Goal: Task Accomplishment & Management: Use online tool/utility

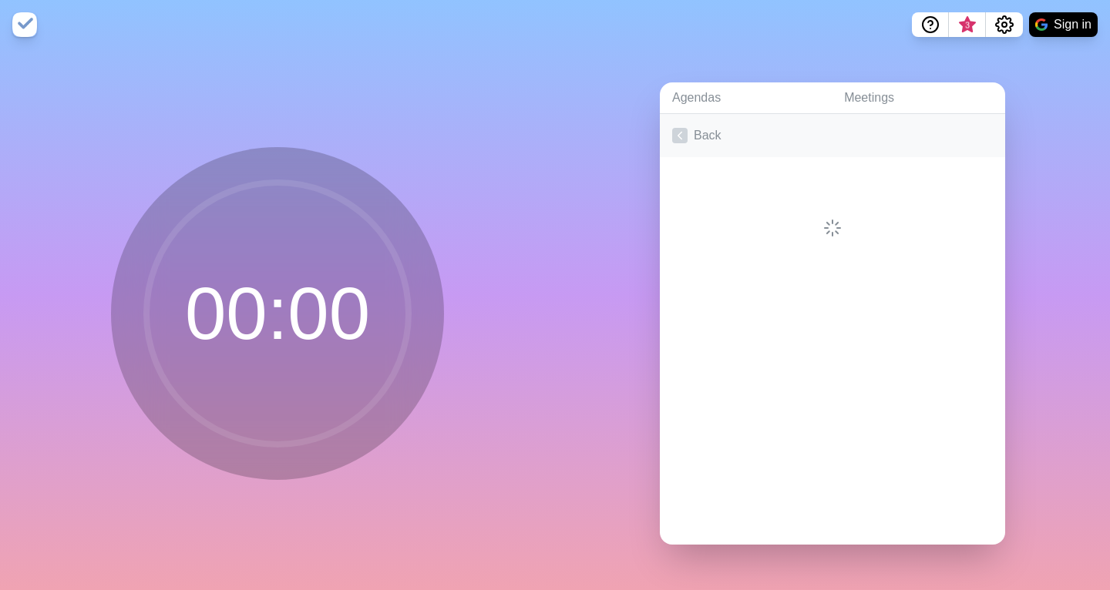
click at [682, 136] on icon at bounding box center [679, 135] width 15 height 15
click at [1060, 25] on button "Sign in" at bounding box center [1063, 24] width 69 height 25
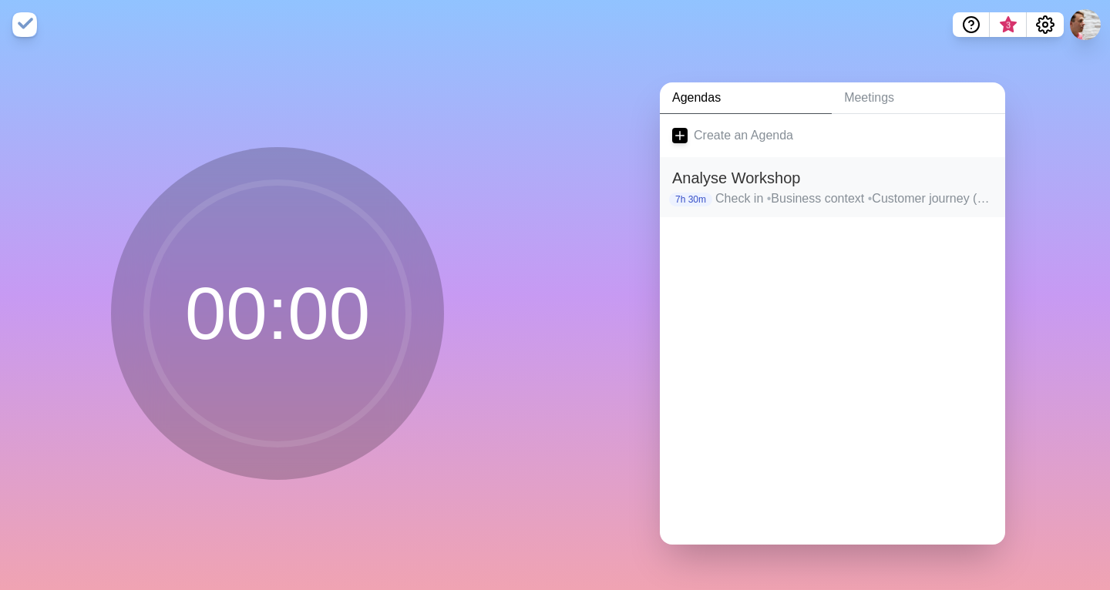
click at [727, 190] on p "Check in • Business context • Customer journey (part 1) • Lunch • Customer jour…" at bounding box center [853, 199] width 277 height 18
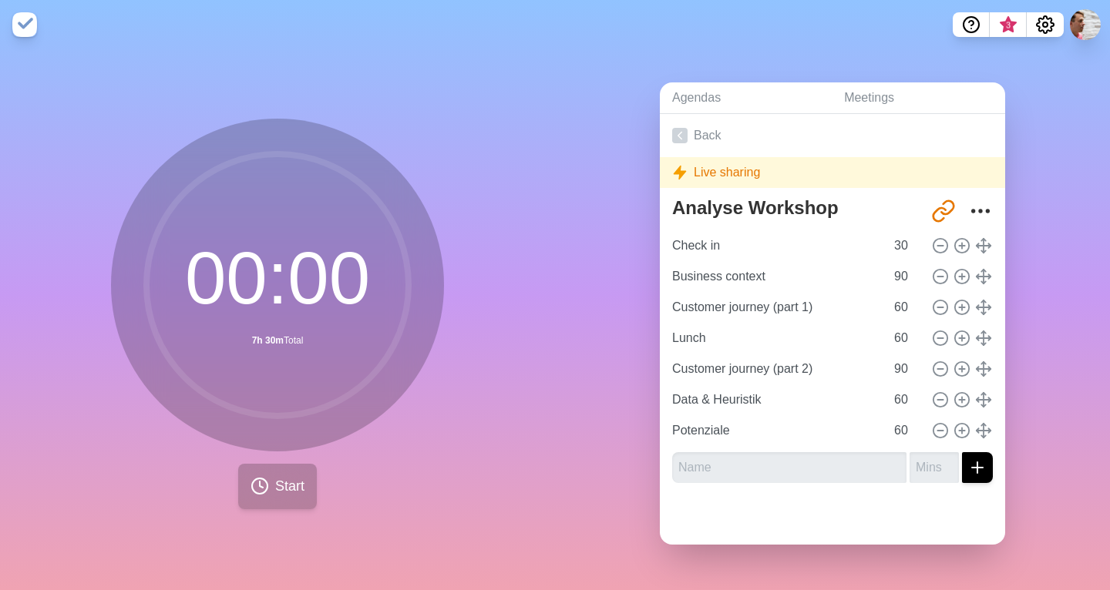
click at [289, 488] on span "Start" at bounding box center [289, 486] width 29 height 21
drag, startPoint x: 211, startPoint y: 275, endPoint x: 410, endPoint y: 299, distance: 200.3
click at [408, 299] on g at bounding box center [277, 285] width 262 height 262
click at [682, 133] on icon at bounding box center [679, 135] width 15 height 15
click at [680, 136] on icon at bounding box center [679, 135] width 15 height 15
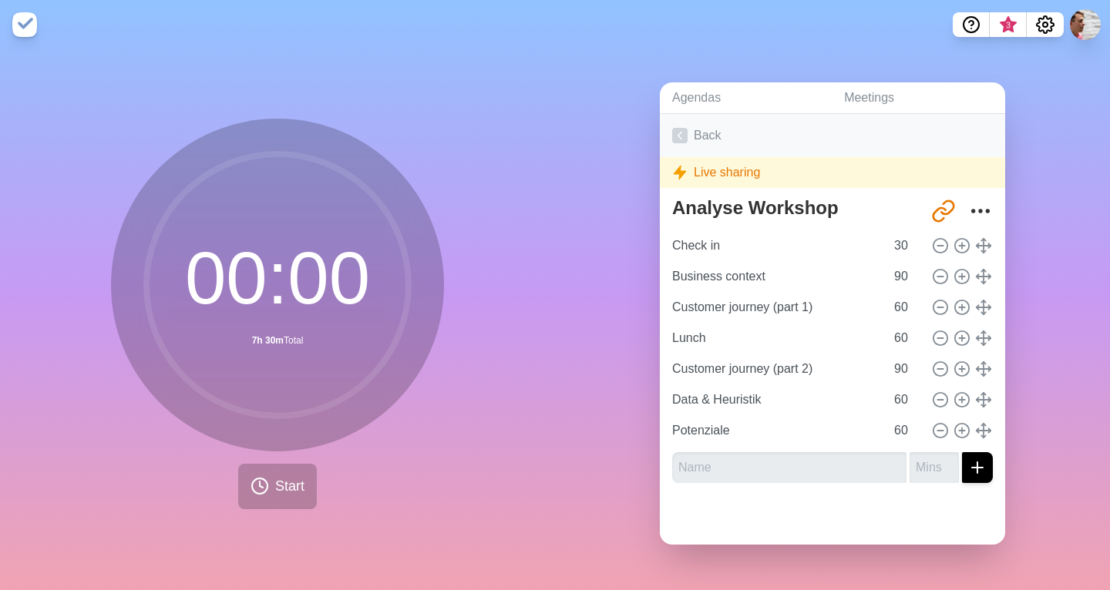
click at [680, 136] on icon at bounding box center [679, 135] width 15 height 15
click at [412, 207] on icon at bounding box center [277, 285] width 308 height 308
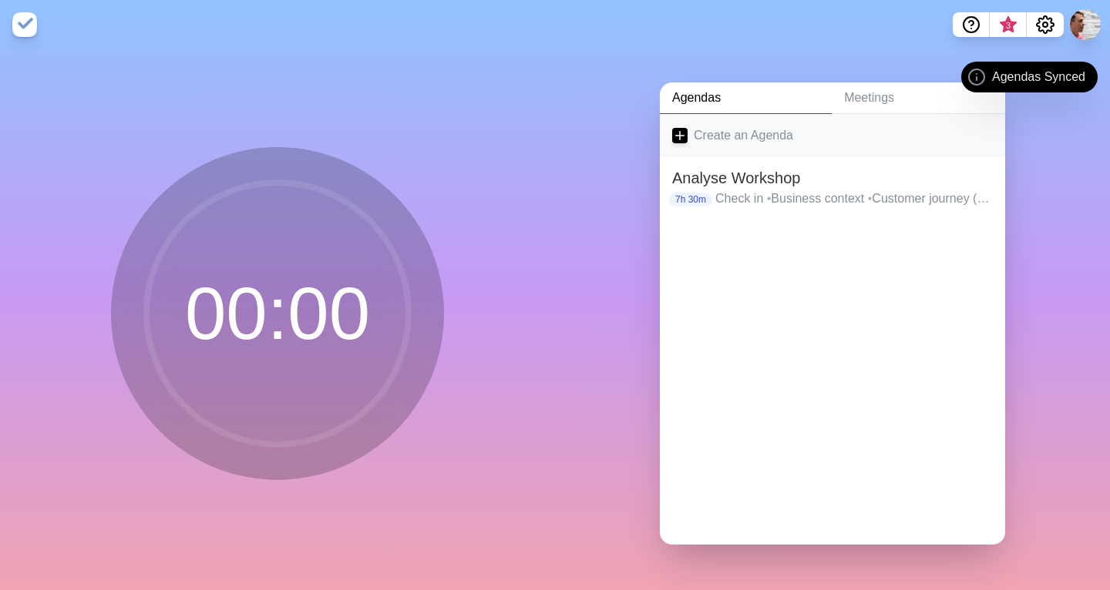
click at [741, 136] on link "Create an Agenda" at bounding box center [832, 135] width 345 height 43
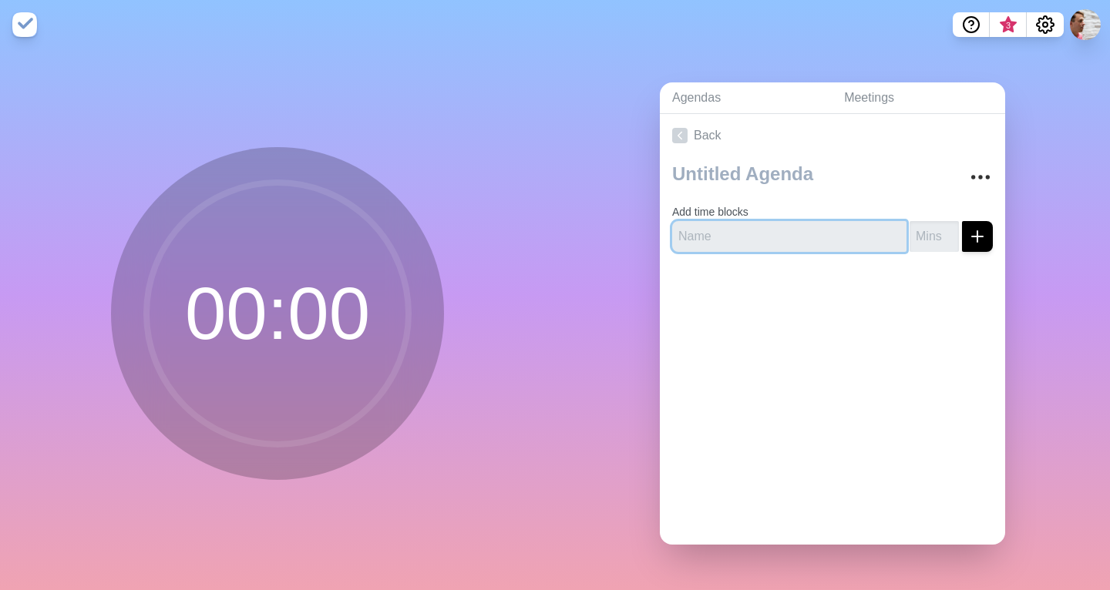
click at [729, 240] on input "text" at bounding box center [789, 236] width 234 height 31
type input "Hahha"
click at [942, 238] on input "number" at bounding box center [933, 236] width 49 height 31
type input "2"
click at [970, 238] on icon "submit" at bounding box center [977, 236] width 18 height 18
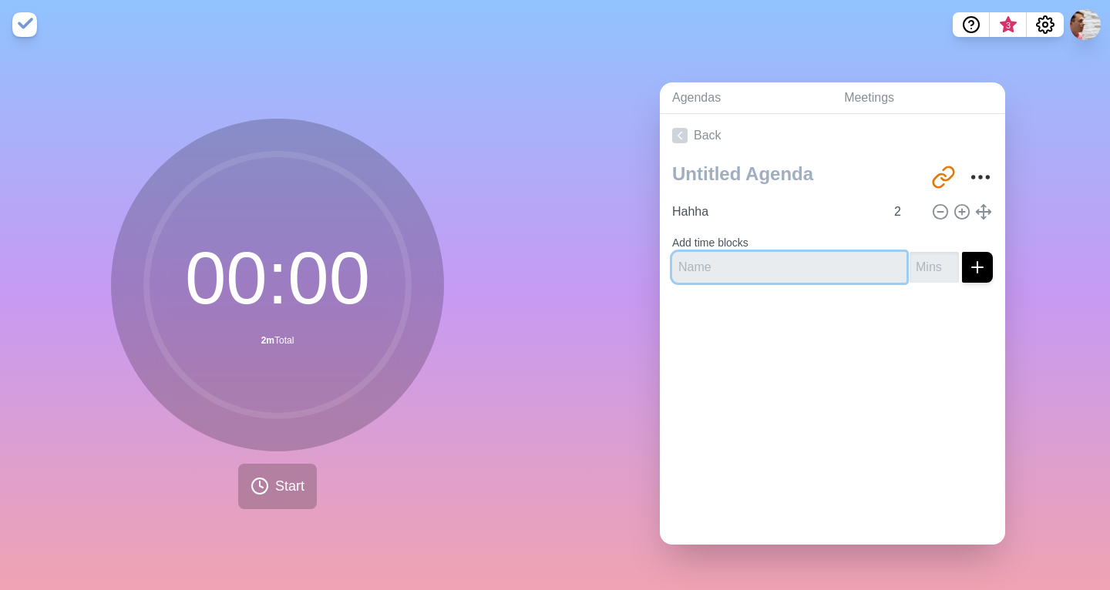
click at [742, 252] on input "text" at bounding box center [789, 267] width 234 height 31
type input "huhuhuh"
click at [986, 262] on button "submit" at bounding box center [977, 267] width 31 height 31
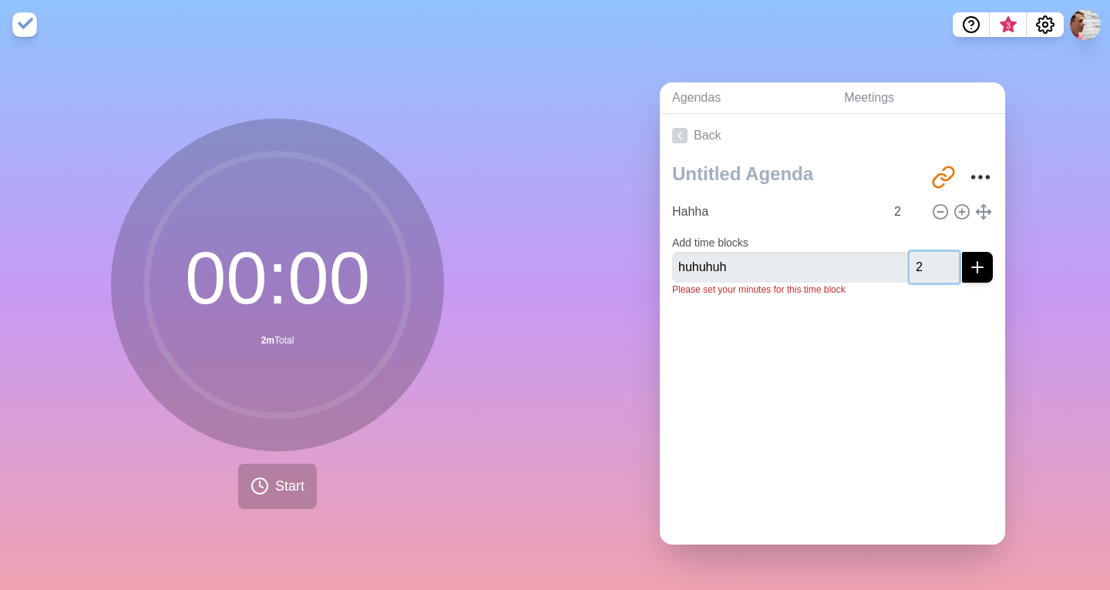
type input "2"
click at [989, 271] on button "submit" at bounding box center [977, 267] width 31 height 31
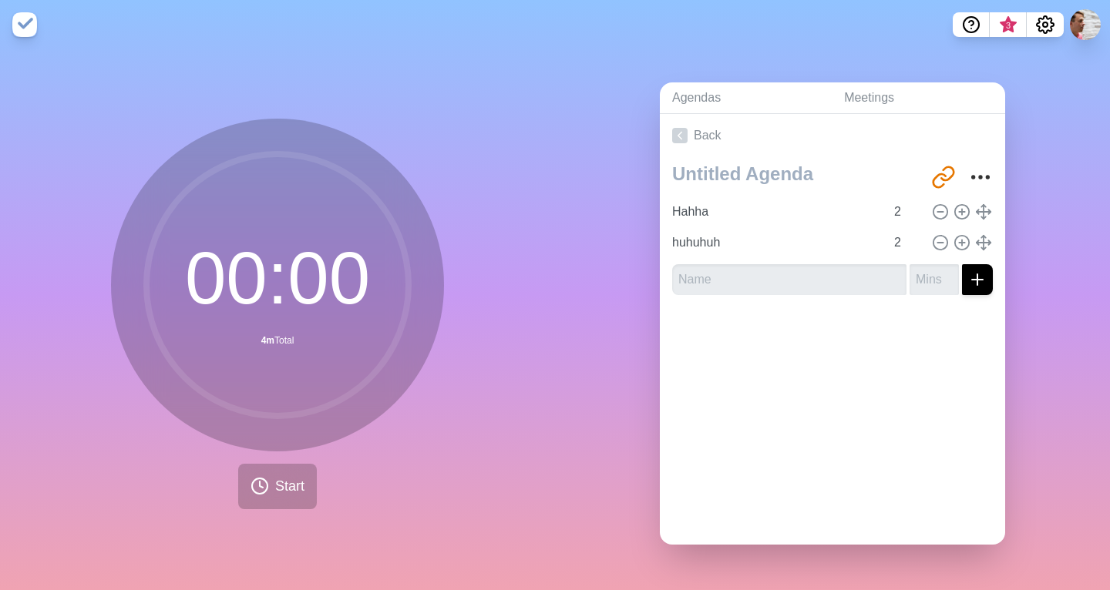
click at [862, 319] on div at bounding box center [832, 338] width 345 height 62
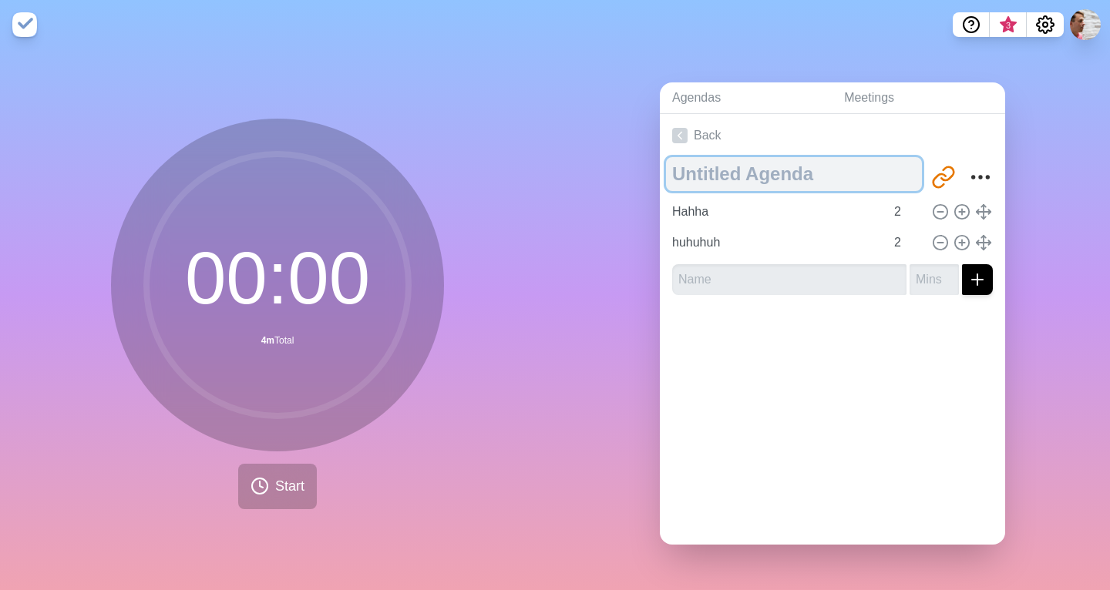
click at [699, 168] on textarea at bounding box center [794, 174] width 256 height 34
type textarea "fsd"
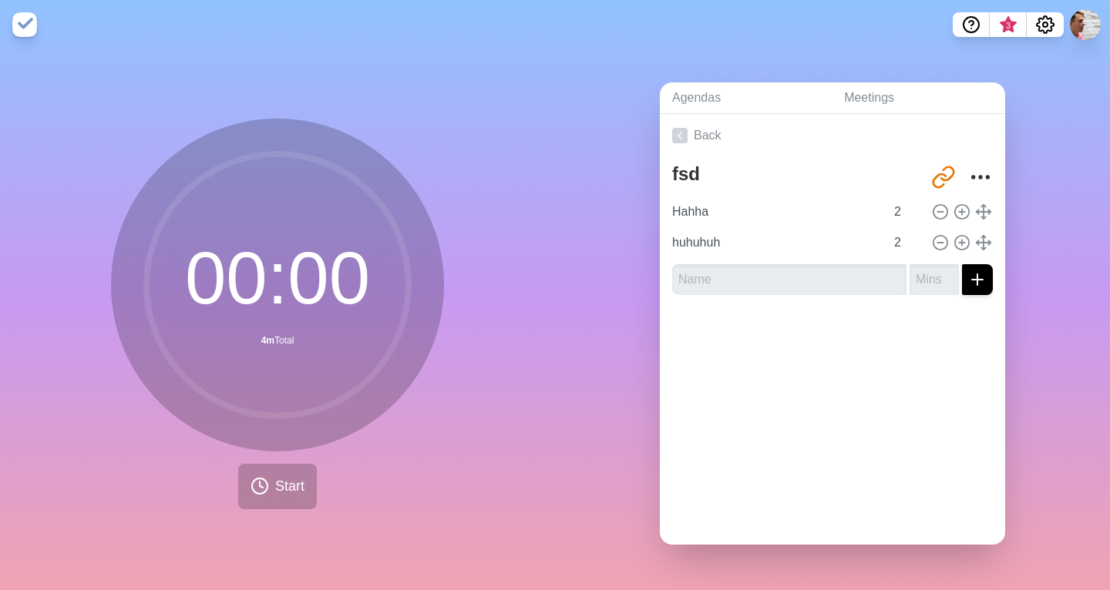
click at [438, 426] on div "00 : 00 4m Total" at bounding box center [277, 285] width 333 height 333
click at [268, 497] on button "Start" at bounding box center [277, 486] width 79 height 45
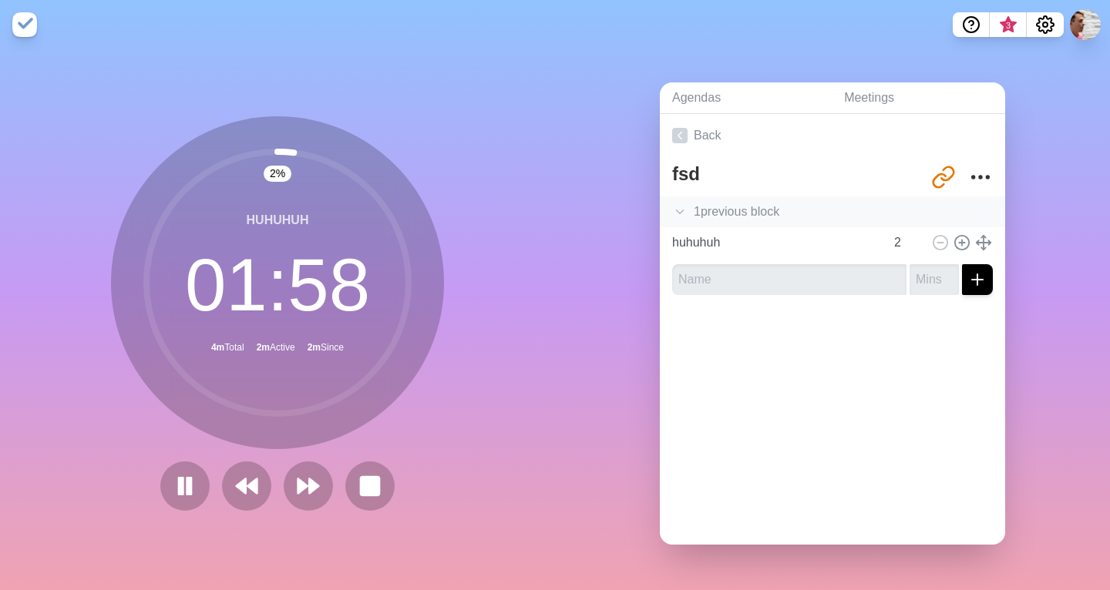
click at [682, 210] on polyline at bounding box center [680, 212] width 7 height 4
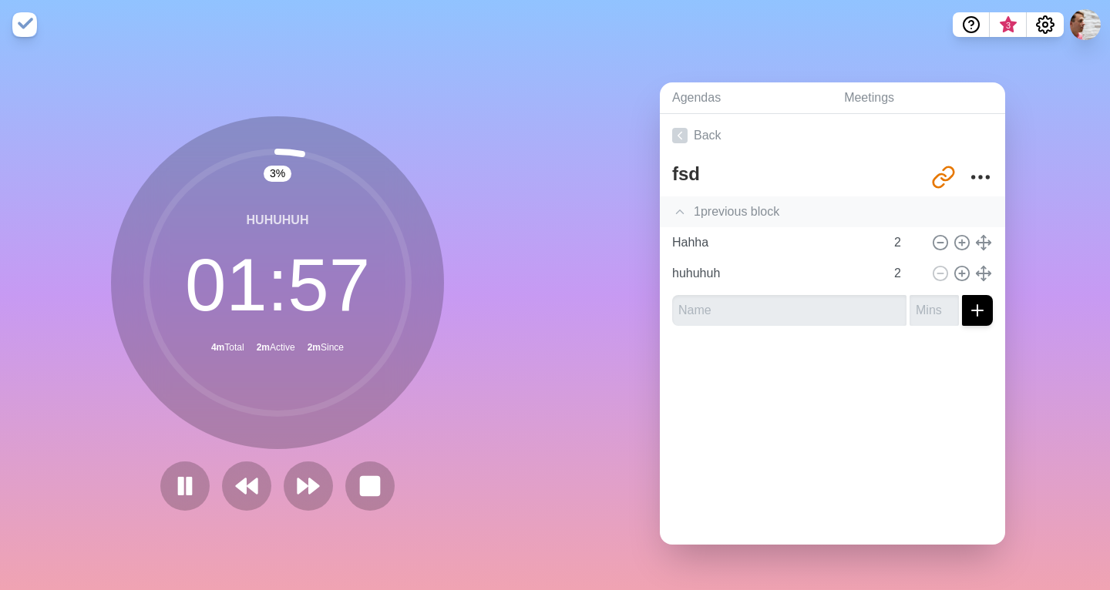
click at [682, 210] on icon at bounding box center [679, 211] width 15 height 15
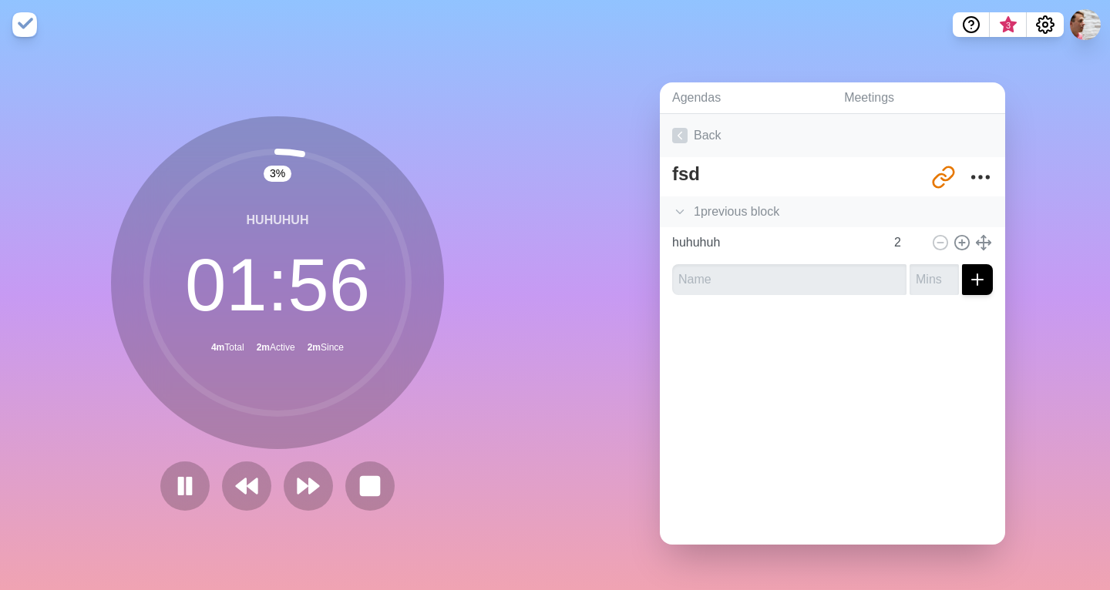
click at [682, 135] on icon at bounding box center [679, 135] width 15 height 15
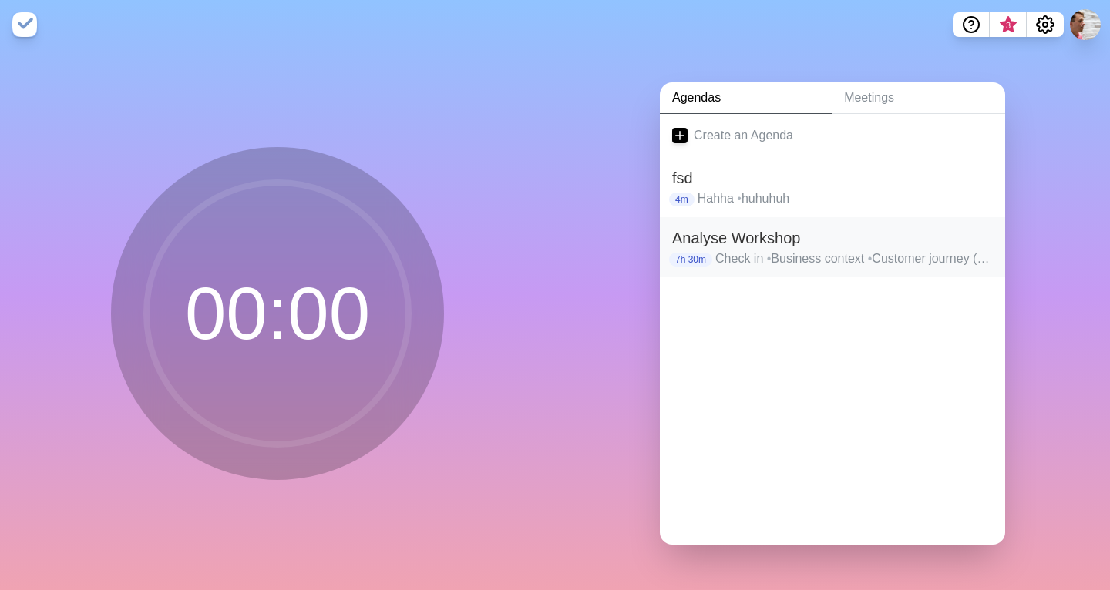
click at [822, 247] on h2 "Analyse Workshop" at bounding box center [832, 238] width 321 height 23
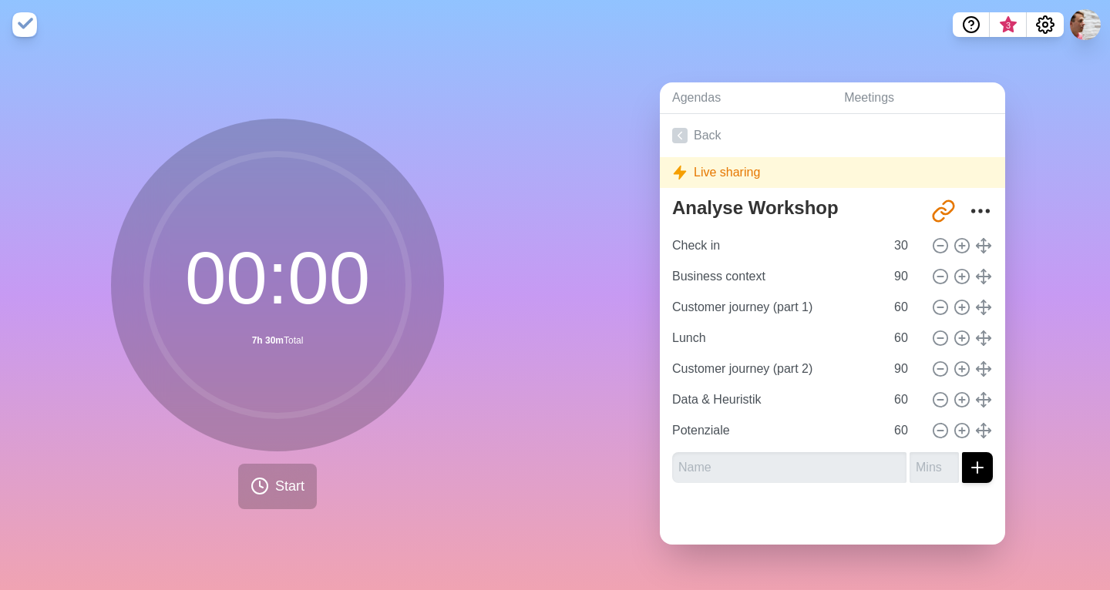
click at [739, 173] on div "Live sharing" at bounding box center [832, 172] width 345 height 31
click at [936, 210] on icon "Share link" at bounding box center [939, 213] width 12 height 13
click at [683, 133] on icon at bounding box center [679, 135] width 15 height 15
click at [680, 138] on polyline at bounding box center [680, 136] width 4 height 7
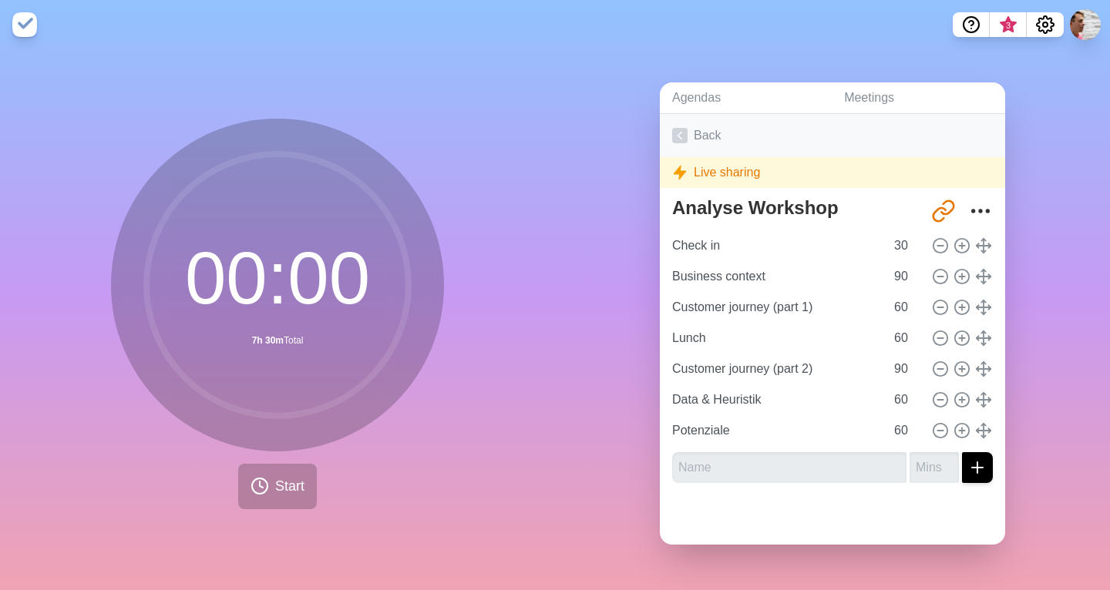
click at [680, 138] on polyline at bounding box center [680, 136] width 4 height 7
click at [530, 230] on div "00 : 00 7h 30m Total Start" at bounding box center [277, 319] width 555 height 541
click at [280, 496] on span "Start" at bounding box center [289, 486] width 29 height 21
click at [22, 25] on img at bounding box center [24, 24] width 25 height 25
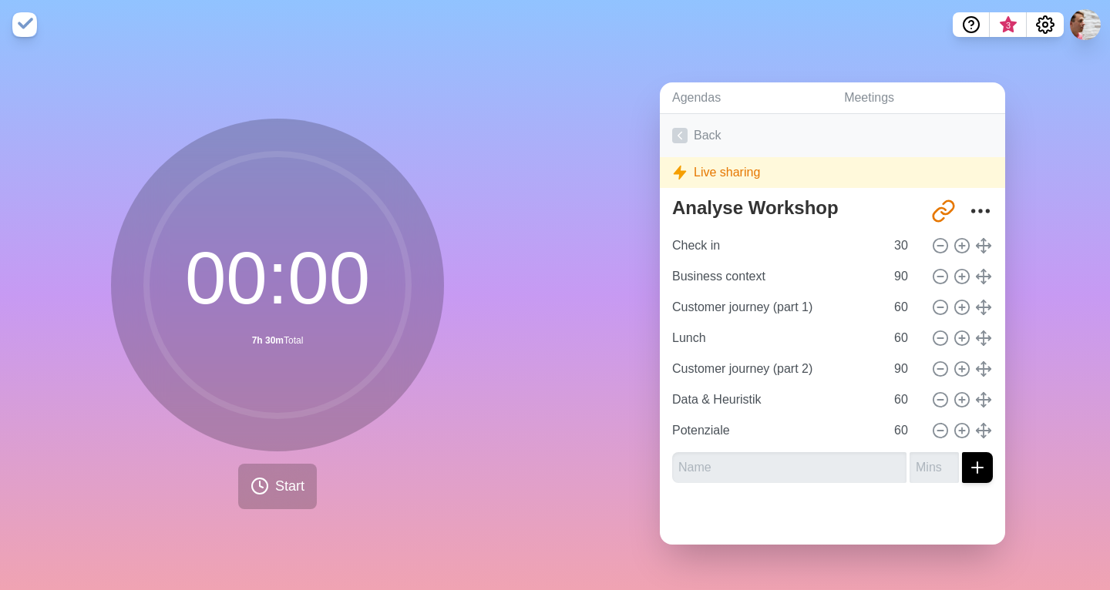
click at [680, 137] on icon at bounding box center [679, 135] width 15 height 15
click at [506, 130] on div "00 : 00 7h 30m Total Start" at bounding box center [277, 319] width 555 height 541
